Goal: Navigation & Orientation: Find specific page/section

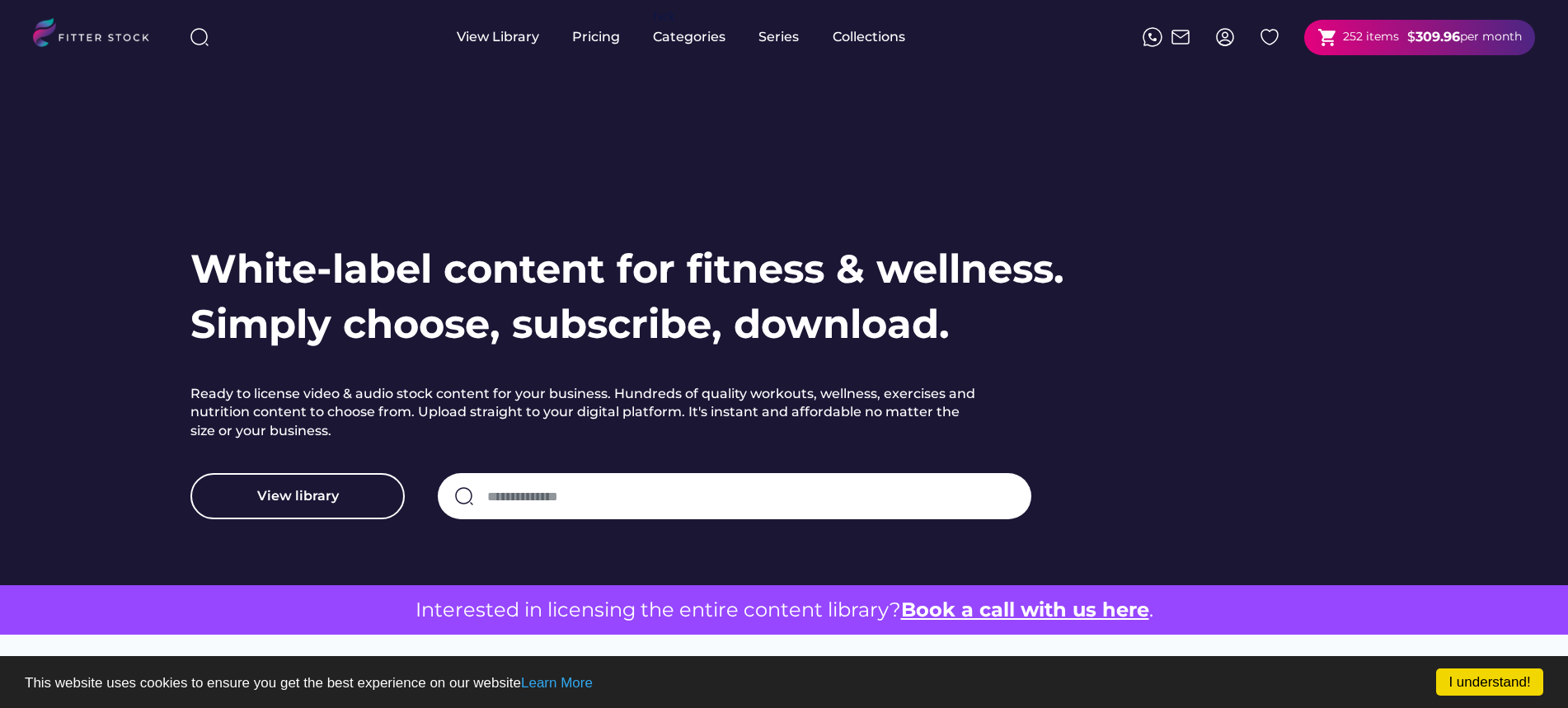
click at [1420, 40] on strong "309.96" at bounding box center [1437, 37] width 44 height 15
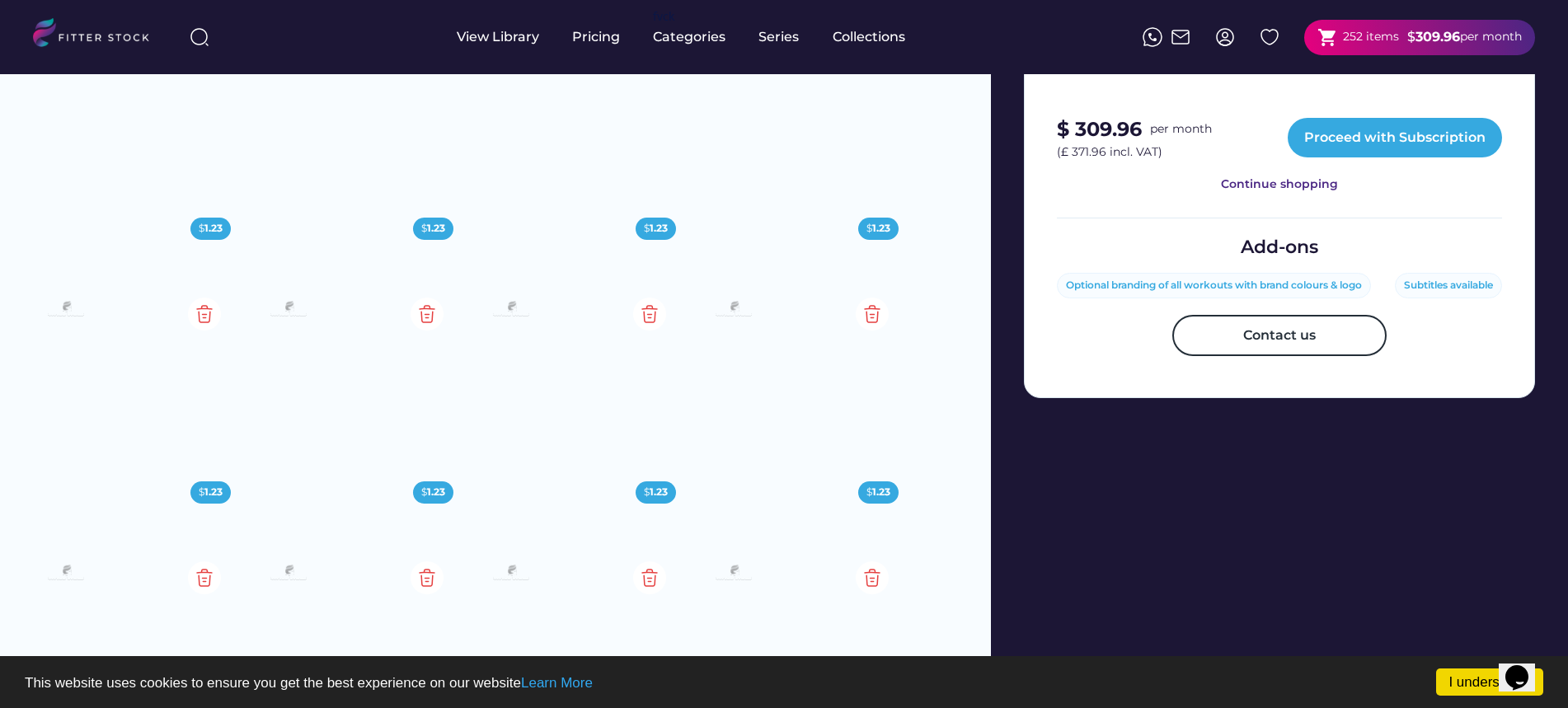
click at [1227, 44] on img at bounding box center [1224, 37] width 20 height 20
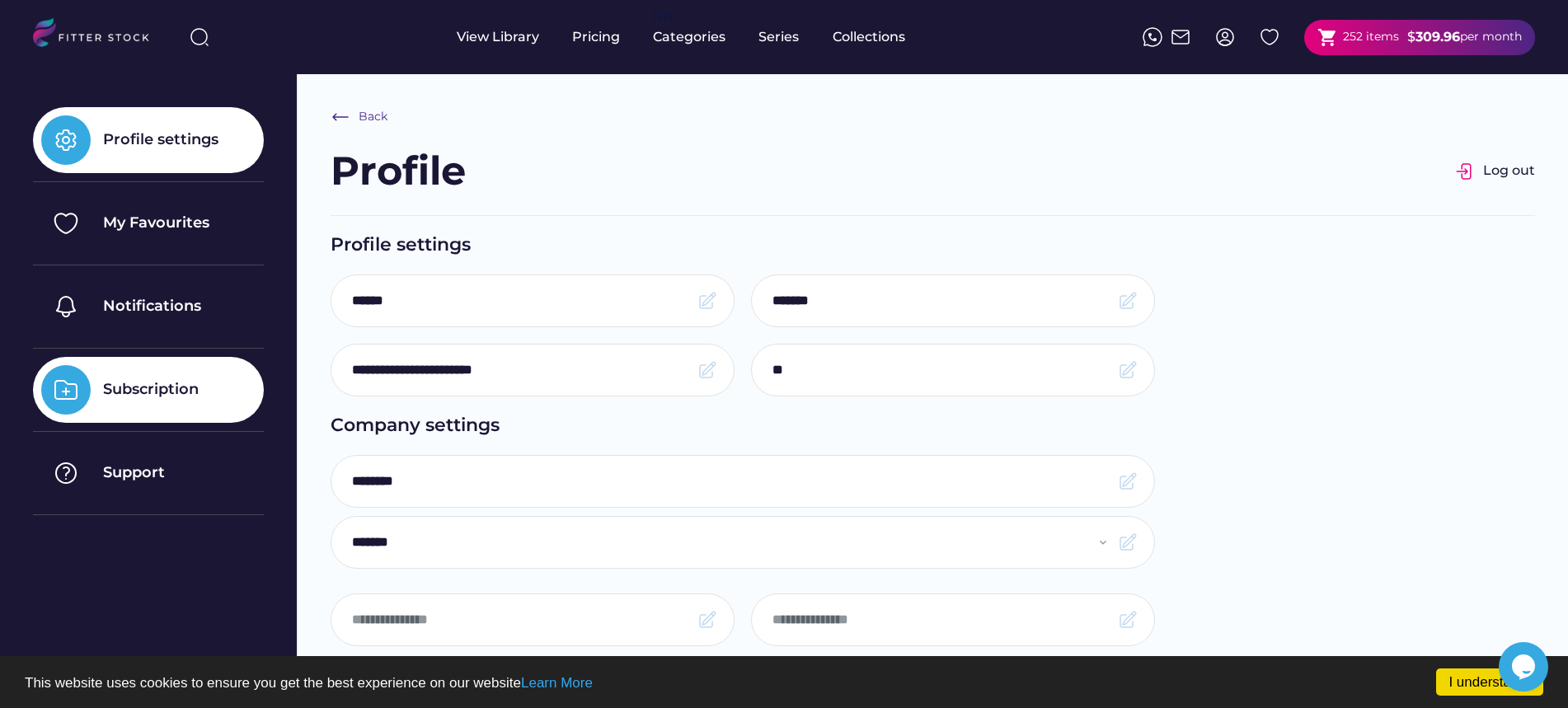
click at [94, 406] on div "Subscription" at bounding box center [148, 390] width 231 height 66
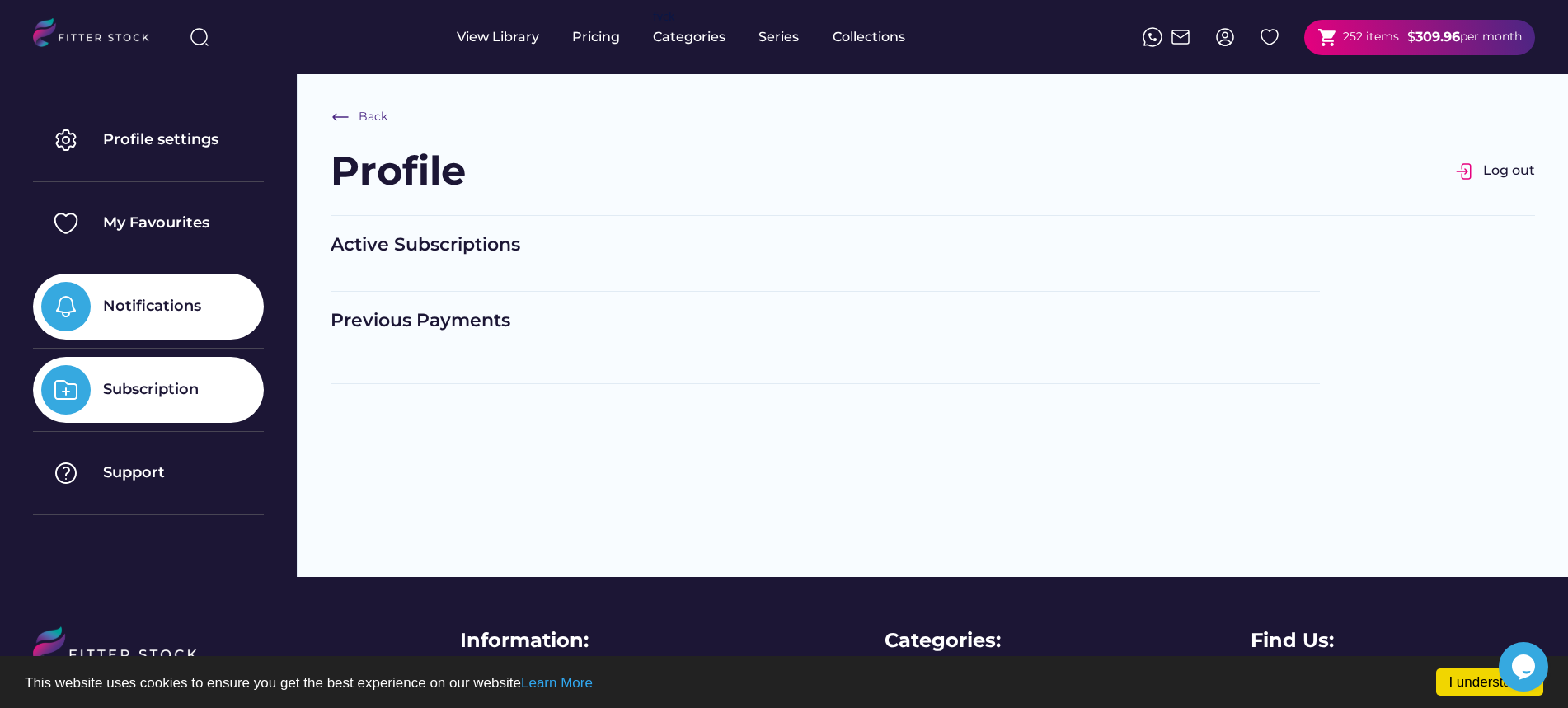
click at [179, 333] on div "Notifications" at bounding box center [148, 306] width 231 height 66
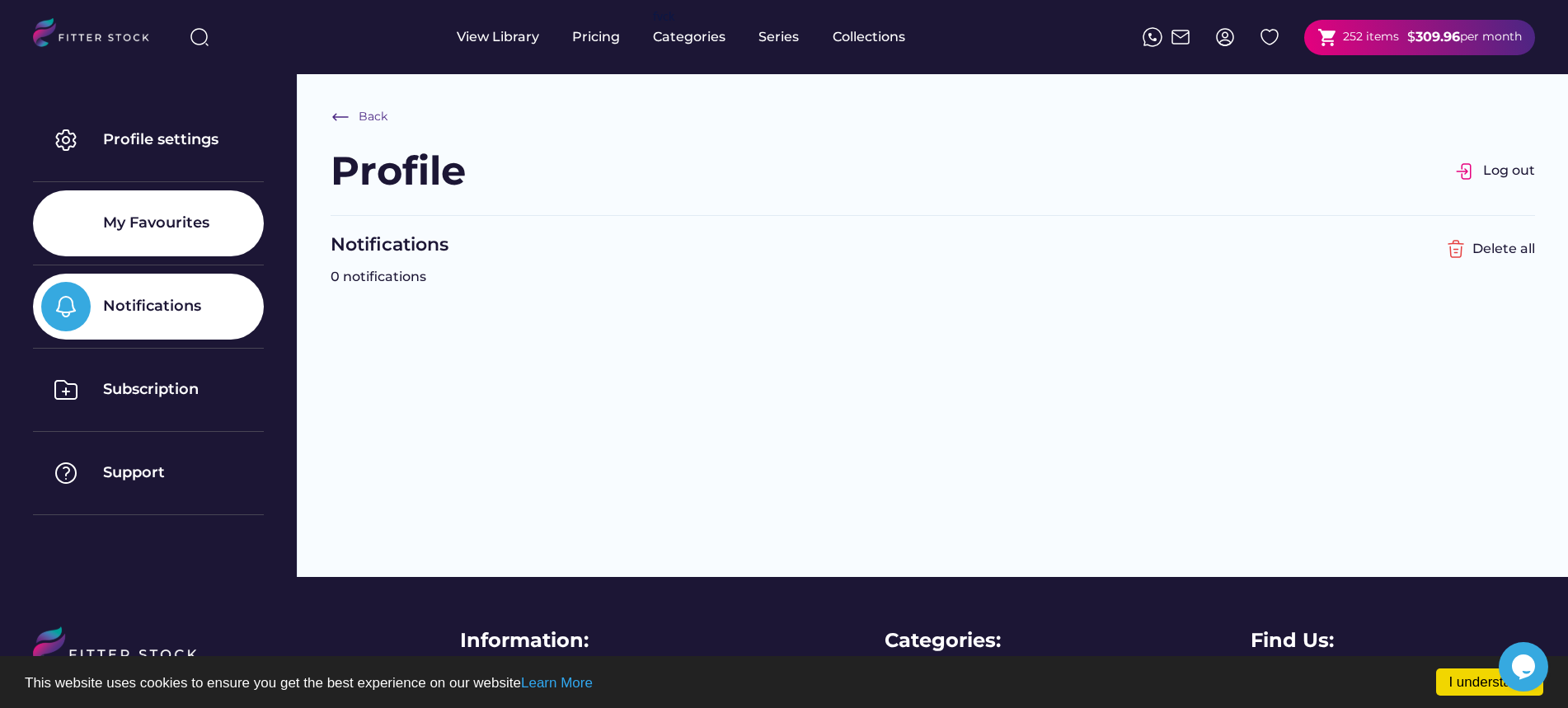
click at [153, 252] on div "My Favourites" at bounding box center [148, 223] width 231 height 66
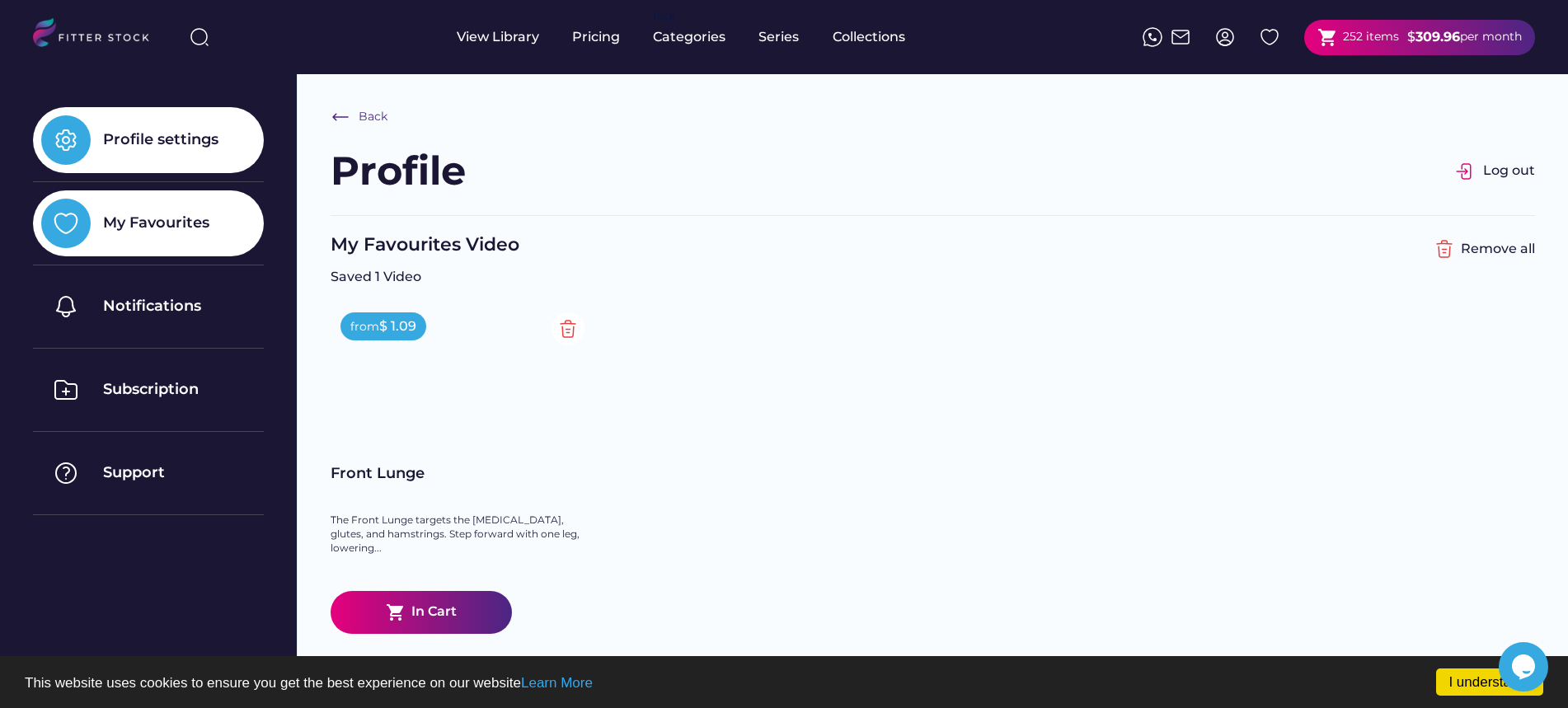
click at [156, 150] on div "Profile settings" at bounding box center [161, 139] width 116 height 20
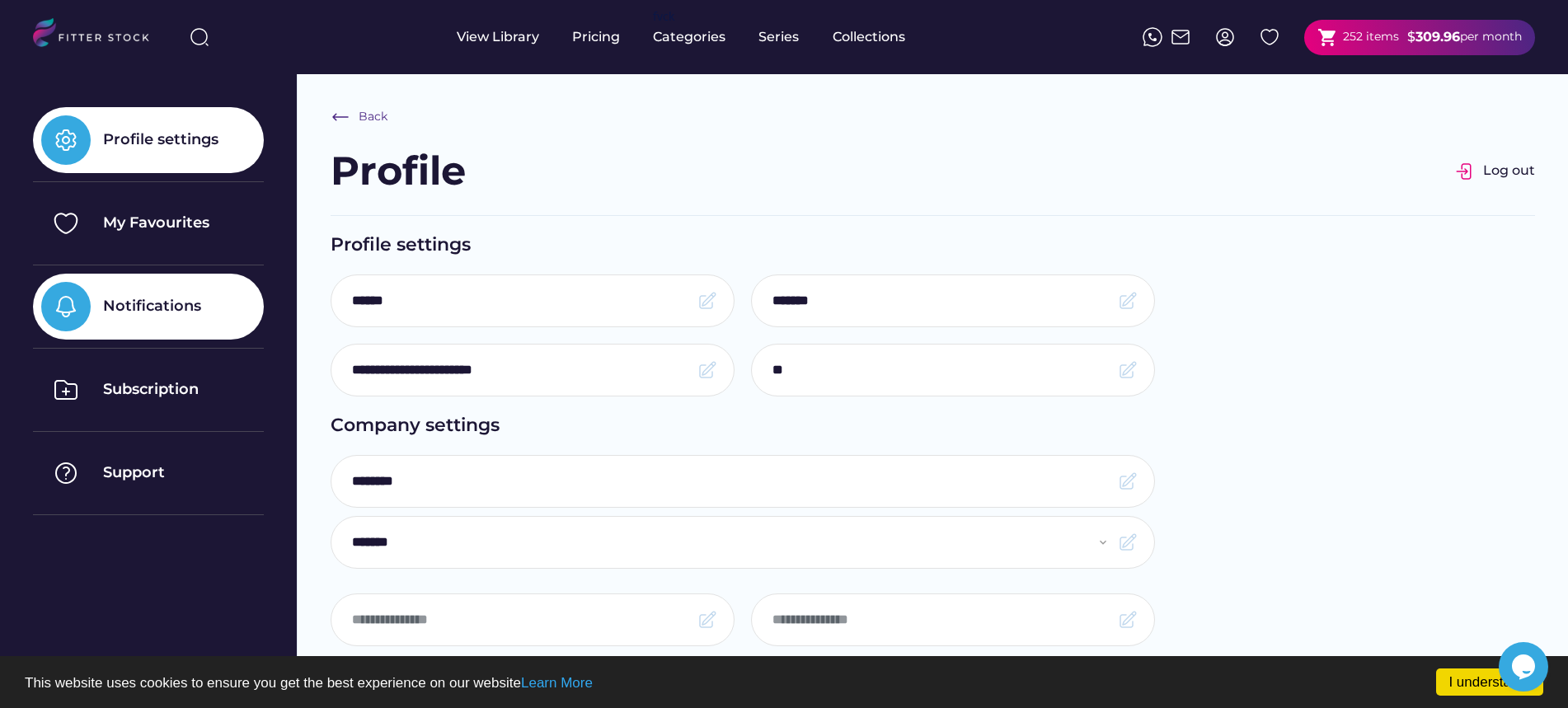
click at [156, 281] on div "Notifications" at bounding box center [148, 306] width 231 height 66
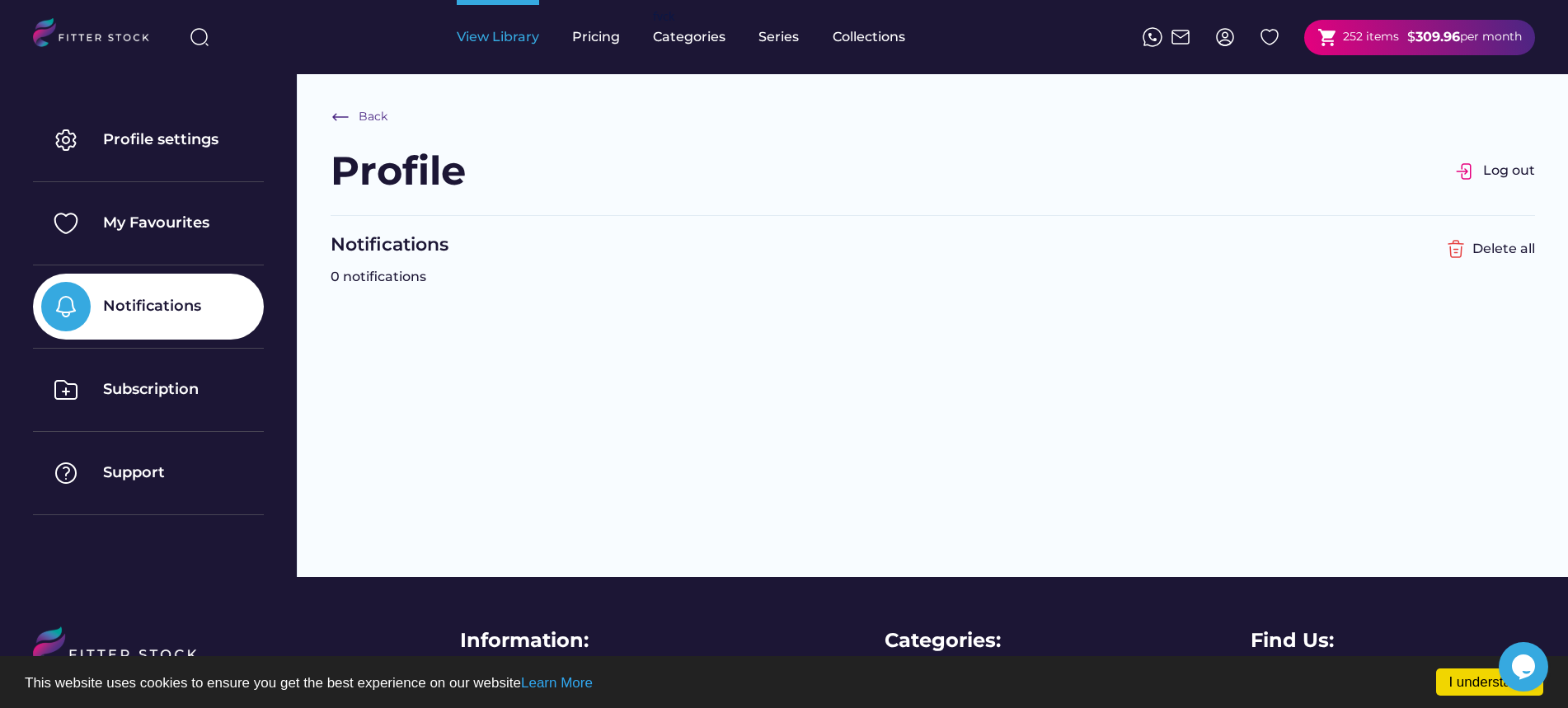
click at [460, 40] on div "View Library" at bounding box center [498, 37] width 83 height 18
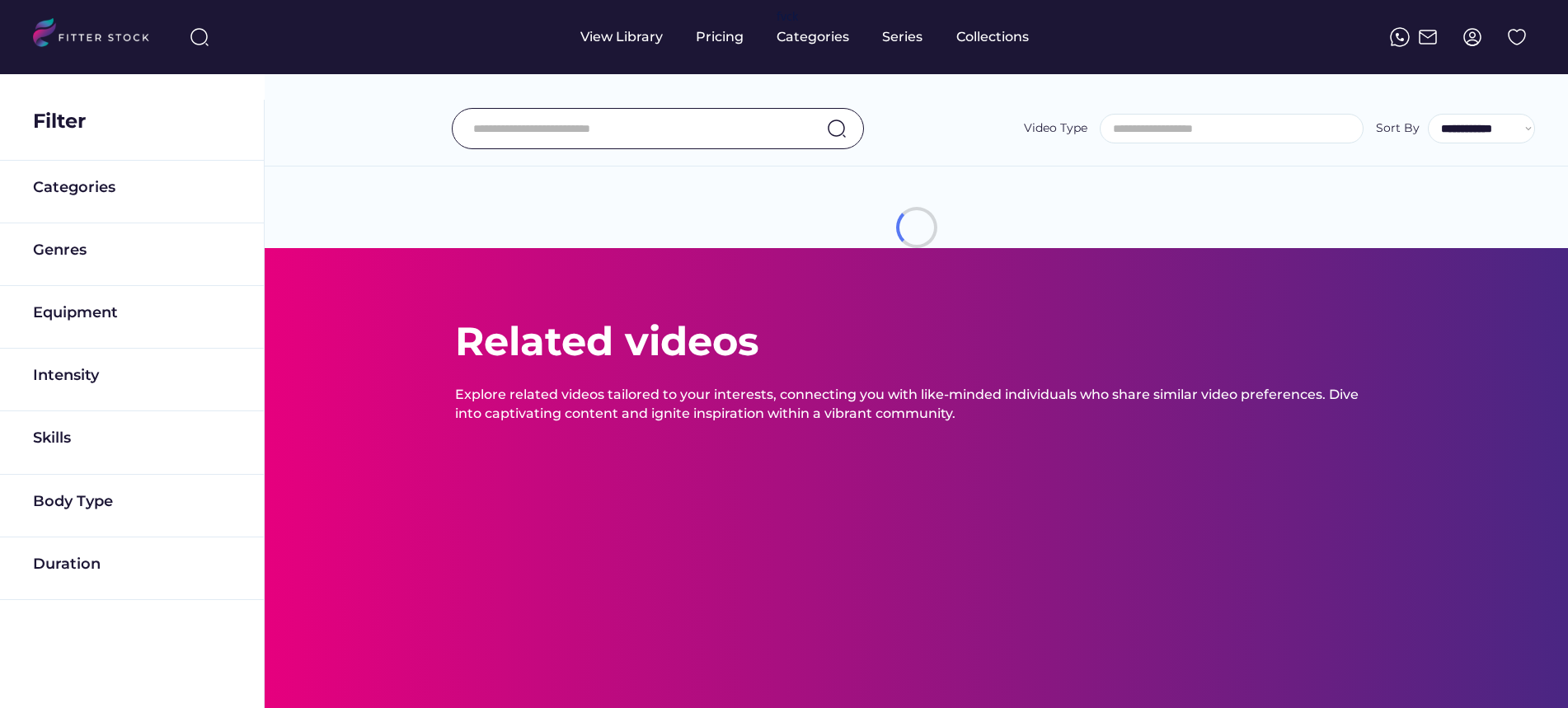
select select
select select "**********"
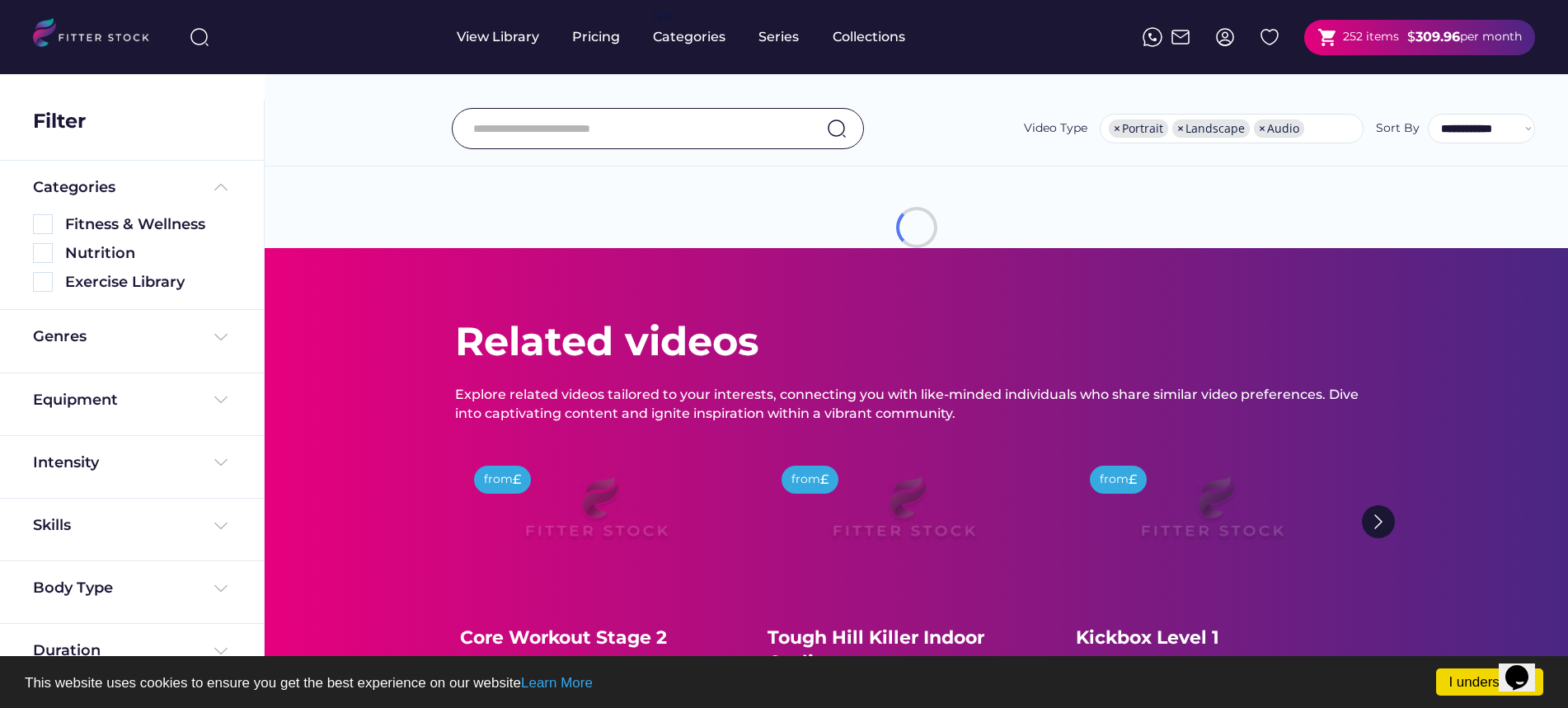
scroll to position [0, 0]
